Goal: Transaction & Acquisition: Book appointment/travel/reservation

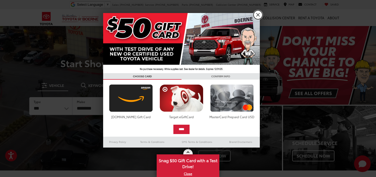
click at [258, 14] on link "X" at bounding box center [257, 14] width 9 height 9
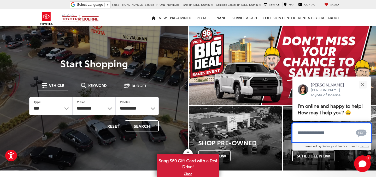
click at [301, 132] on textarea "Type your message" at bounding box center [331, 133] width 78 height 19
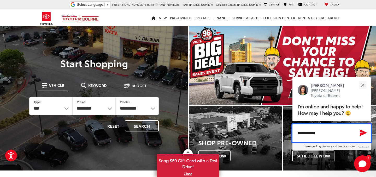
type textarea "**********"
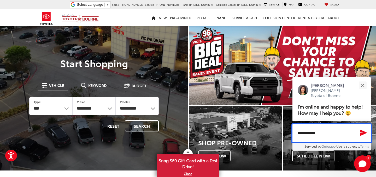
click at [363, 131] on icon "Send Message" at bounding box center [363, 133] width 7 height 6
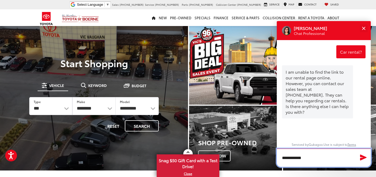
type textarea "**********"
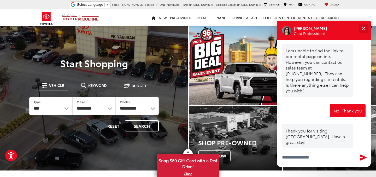
click at [363, 26] on button "Close" at bounding box center [363, 28] width 11 height 11
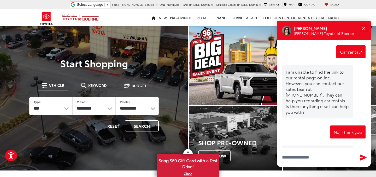
scroll to position [24, 0]
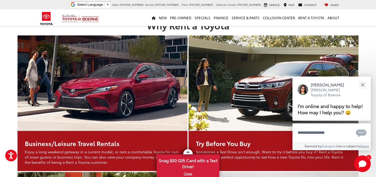
scroll to position [288, 0]
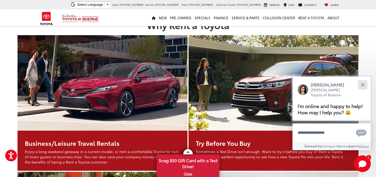
click at [363, 84] on button "Close" at bounding box center [362, 84] width 11 height 11
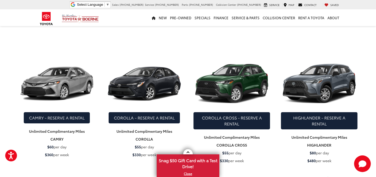
scroll to position [692, 0]
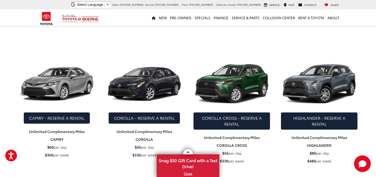
click at [63, 83] on img at bounding box center [57, 84] width 76 height 57
click at [61, 93] on img at bounding box center [57, 84] width 76 height 57
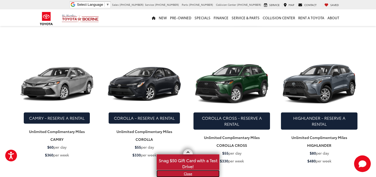
click at [187, 174] on link "X" at bounding box center [188, 174] width 62 height 6
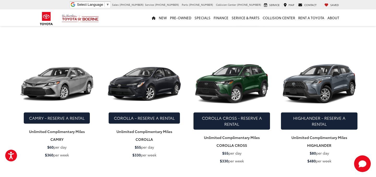
click at [75, 87] on img at bounding box center [57, 84] width 76 height 57
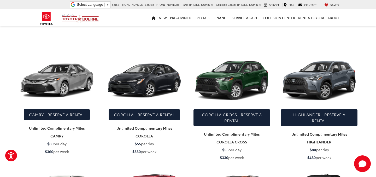
scroll to position [695, 0]
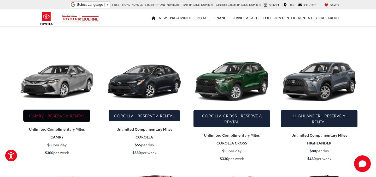
click at [54, 114] on link "CAMRY - RESERVE A RENTAL" at bounding box center [57, 115] width 66 height 11
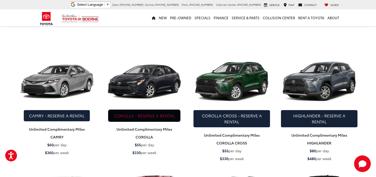
click at [153, 114] on link "COROLLA - RESERVE A RENTAL" at bounding box center [144, 115] width 71 height 11
